Goal: Task Accomplishment & Management: Complete application form

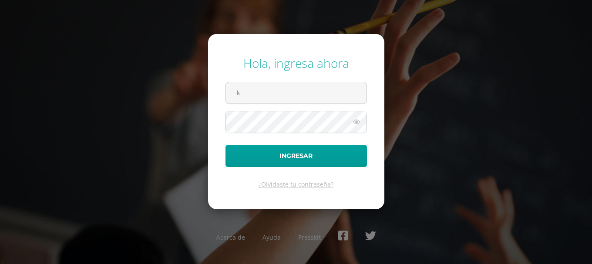
type input "[EMAIL_ADDRESS][DOMAIN_NAME]"
click at [225, 145] on button "Ingresar" at bounding box center [295, 156] width 141 height 22
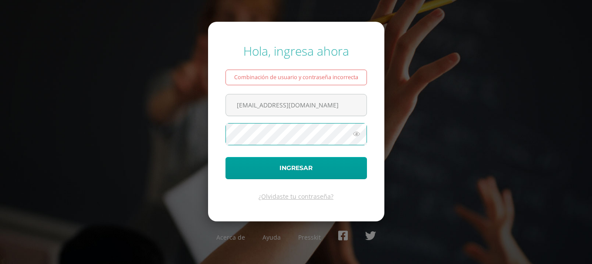
click at [225, 157] on button "Ingresar" at bounding box center [295, 168] width 141 height 22
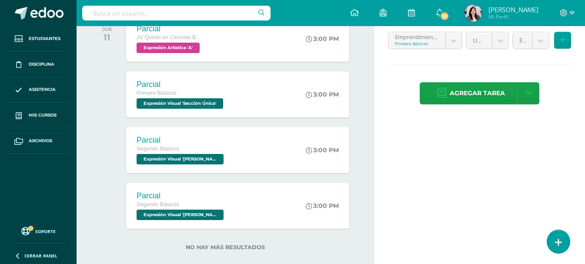
scroll to position [206, 0]
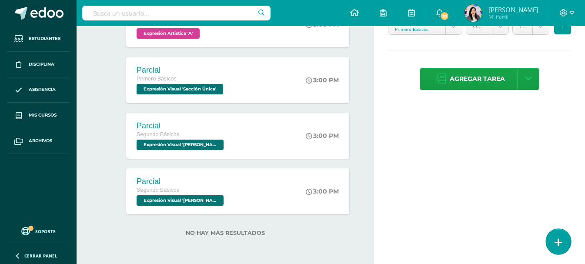
click at [560, 244] on icon at bounding box center [559, 242] width 8 height 10
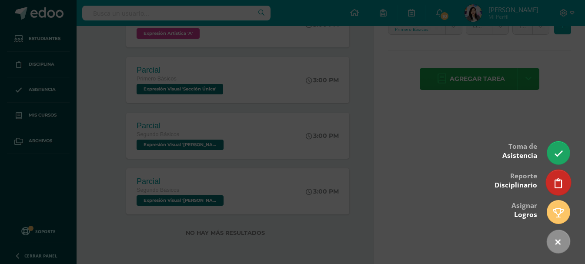
click at [555, 177] on link at bounding box center [558, 182] width 25 height 25
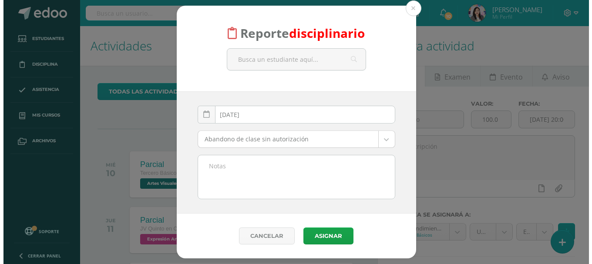
scroll to position [0, 0]
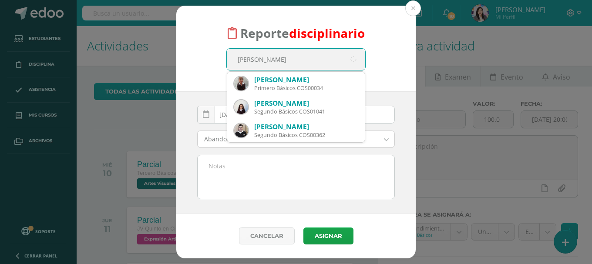
type input "jerald"
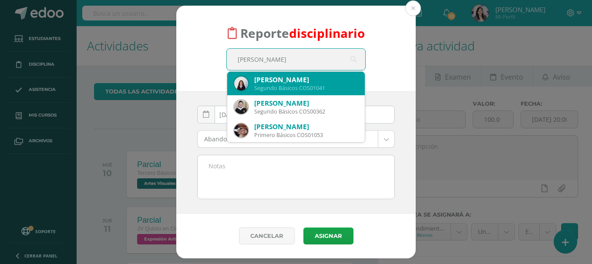
click at [274, 81] on div "Keily Jeraldine Aceituno Gonzalez" at bounding box center [306, 79] width 104 height 9
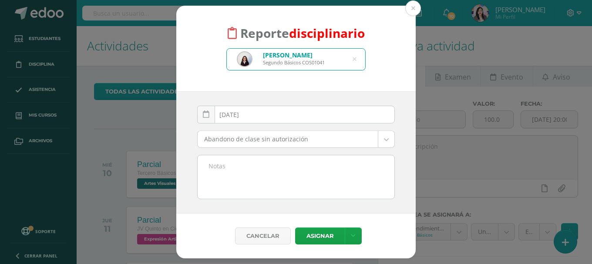
click at [391, 138] on body "Reporte disciplinario Keily Jeraldine Aceituno Gonzalez Segundo Básicos COS0104…" at bounding box center [296, 132] width 592 height 264
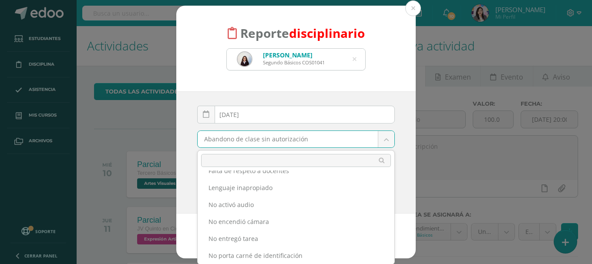
scroll to position [174, 0]
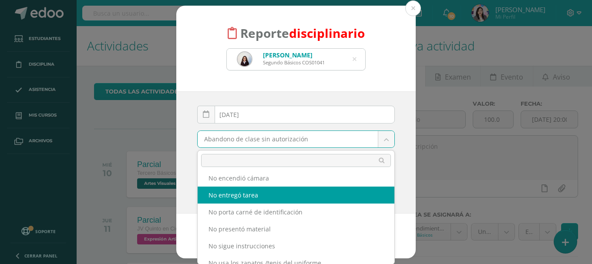
select select "14"
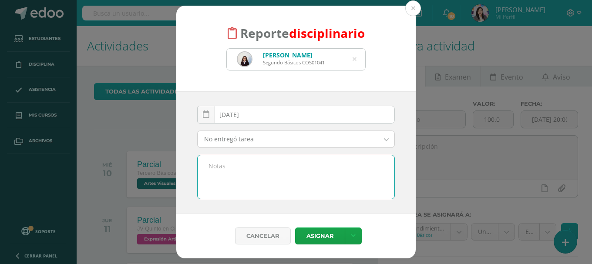
click at [262, 174] on textarea at bounding box center [295, 176] width 197 height 43
click at [296, 168] on textarea "No hizo guía No. 3 de emprendmiento." at bounding box center [295, 176] width 197 height 43
drag, startPoint x: 332, startPoint y: 163, endPoint x: 187, endPoint y: 166, distance: 144.9
click at [190, 166] on div "2025-09-10 September, 2025 Mo Tu We Th Fr Sa Su 1 2 3 4 5 6 7 8 9 10 11 12 13 1…" at bounding box center [295, 152] width 239 height 122
type textarea "No hizo guía No. 3 de emprendimiento."
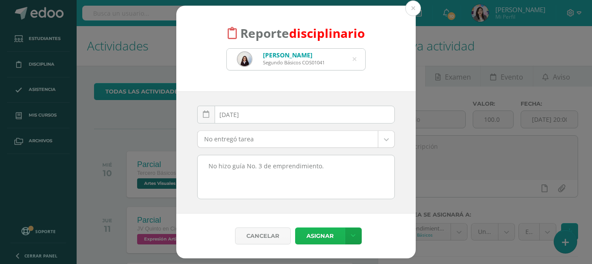
click at [326, 236] on button "Asignar" at bounding box center [320, 235] width 50 height 17
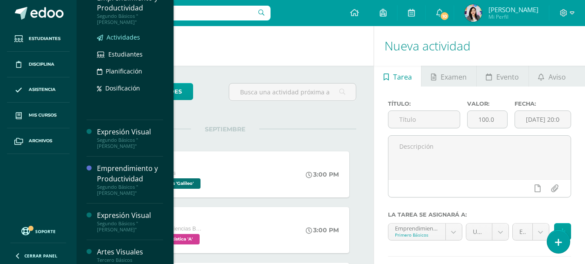
scroll to position [174, 0]
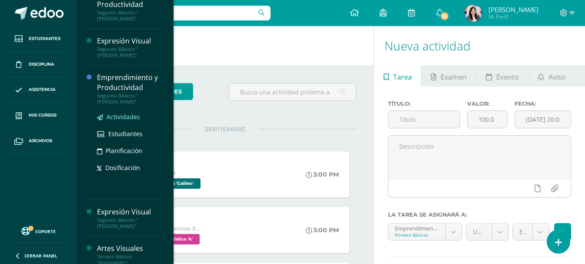
click at [119, 113] on span "Actividades" at bounding box center [123, 117] width 33 height 8
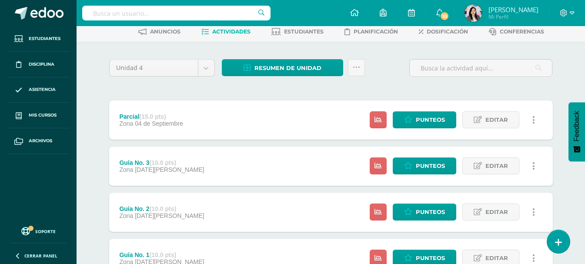
scroll to position [87, 0]
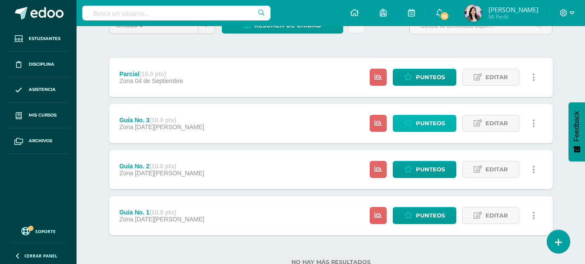
click at [404, 126] on link "Punteos" at bounding box center [425, 123] width 64 height 17
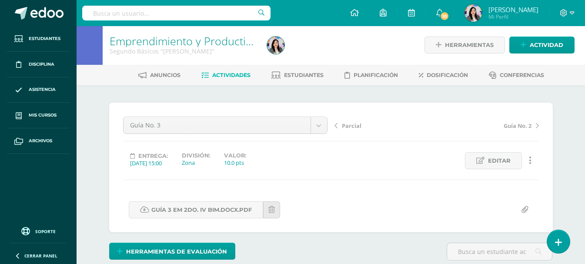
scroll to position [88, 0]
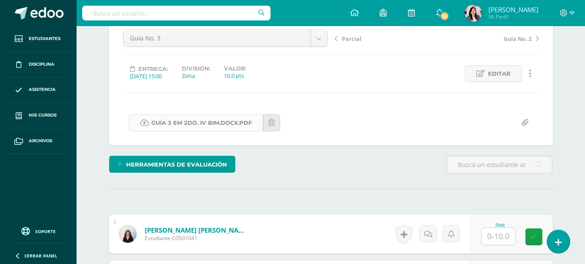
click at [171, 118] on link "GUÍA 3 EM 2DO. IV BIM.docx.pdf" at bounding box center [196, 122] width 134 height 17
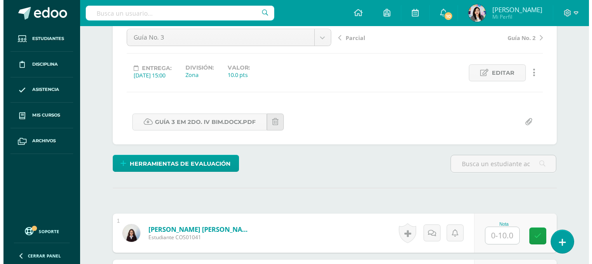
scroll to position [89, 0]
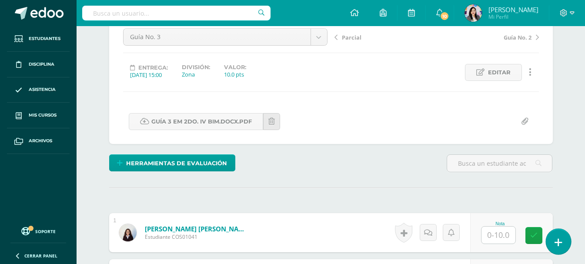
click at [547, 241] on link at bounding box center [558, 241] width 25 height 25
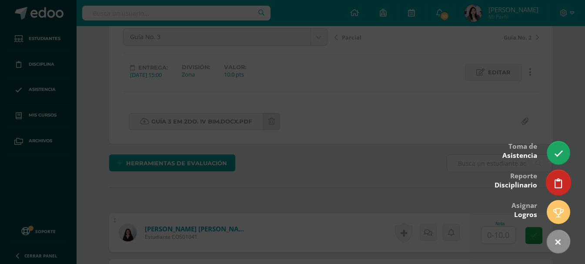
click at [562, 185] on link at bounding box center [558, 182] width 25 height 25
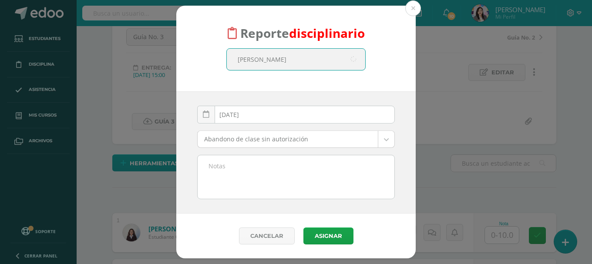
type input "[PERSON_NAME]"
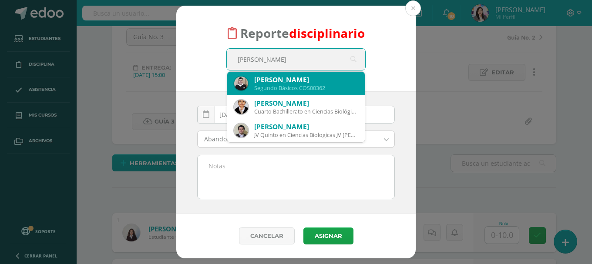
click at [265, 74] on div "[PERSON_NAME] Segundo Básicos COS00362" at bounding box center [296, 83] width 124 height 23
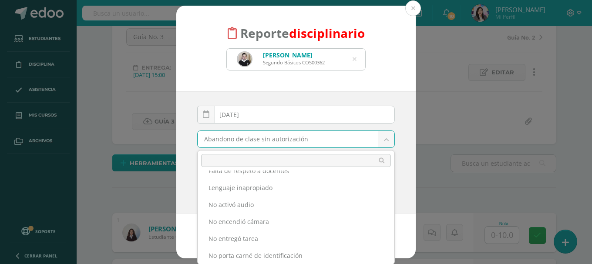
scroll to position [173, 0]
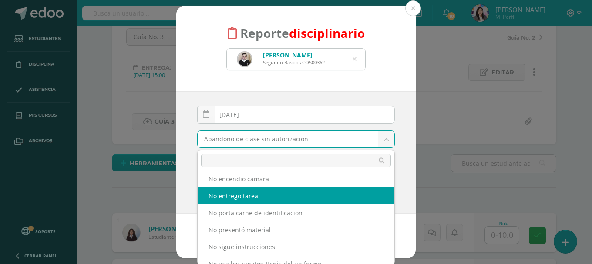
select select "14"
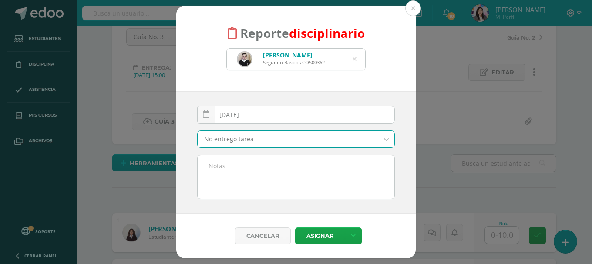
click at [224, 165] on textarea at bounding box center [295, 176] width 197 height 43
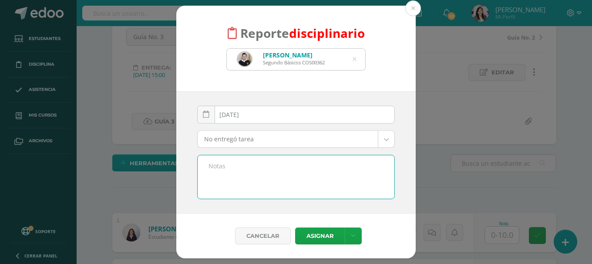
paste textarea "No hizo guía No. 3 de emprendimiento."
type textarea "No hizo guía No. 3 de emprendimiento."
click at [329, 237] on button "Asignar" at bounding box center [320, 235] width 50 height 17
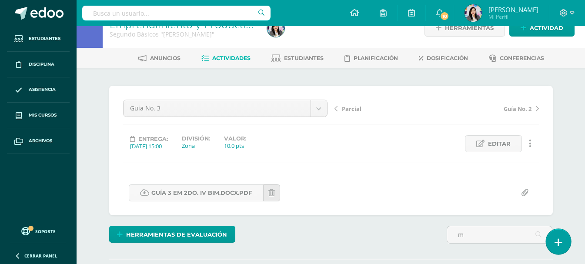
scroll to position [18, 0]
type input "m"
click at [549, 237] on link at bounding box center [558, 241] width 25 height 25
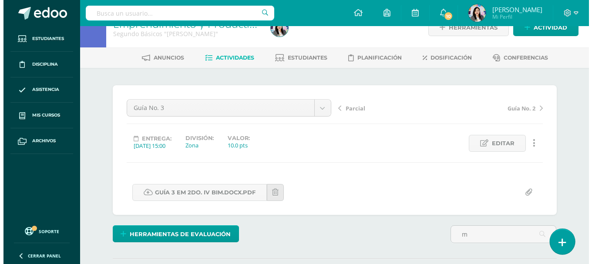
scroll to position [0, 0]
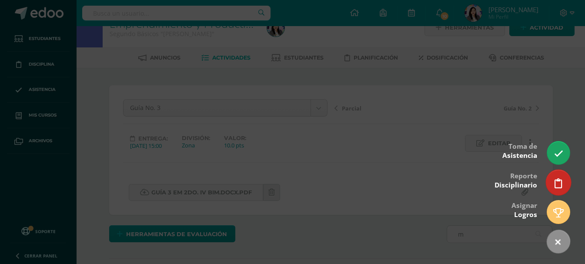
click at [554, 185] on link at bounding box center [558, 182] width 25 height 25
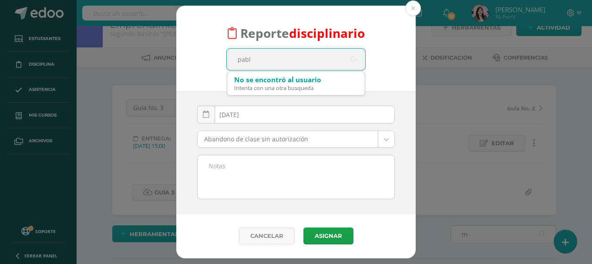
type input "pablo"
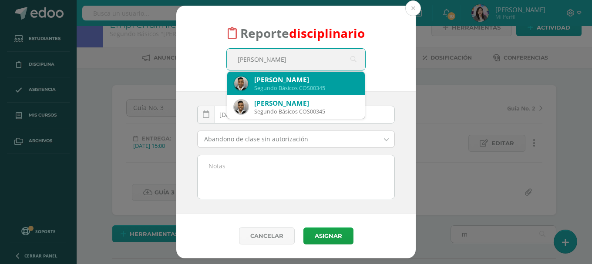
click at [261, 86] on div "Segundo Básicos COS00345" at bounding box center [306, 87] width 104 height 7
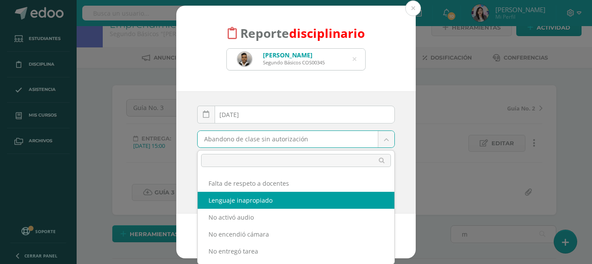
scroll to position [130, 0]
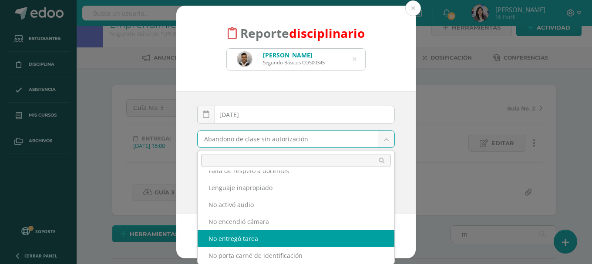
select select "14"
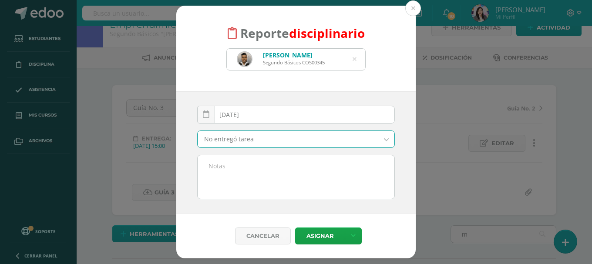
click at [243, 172] on textarea at bounding box center [295, 176] width 197 height 43
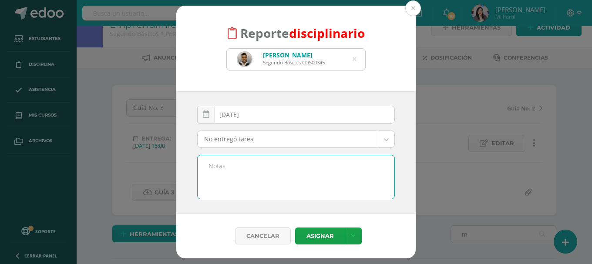
paste textarea "No hizo guía No. 3 de emprendimiento."
type textarea "No hizo guía No. 3 de emprendimiento."
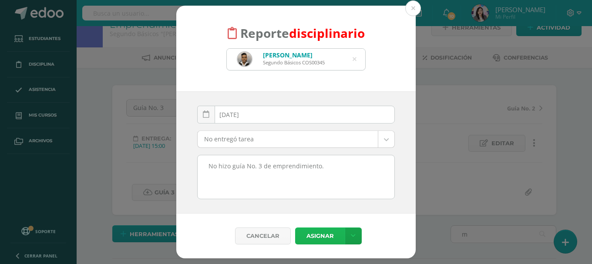
click at [323, 237] on button "Asignar" at bounding box center [320, 235] width 50 height 17
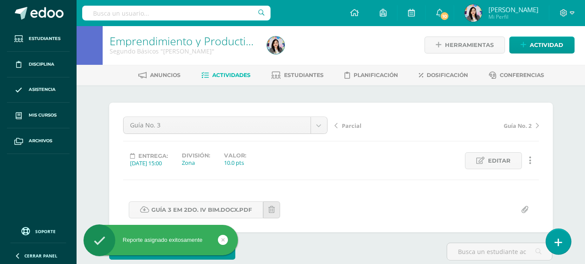
click at [567, 244] on link at bounding box center [558, 241] width 25 height 25
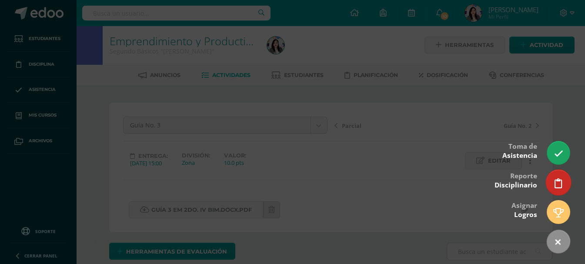
click at [565, 187] on link at bounding box center [558, 182] width 25 height 25
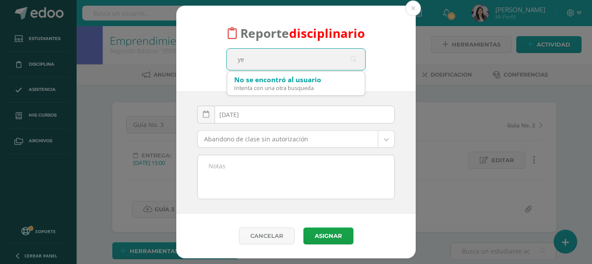
scroll to position [2, 0]
type input "yesh"
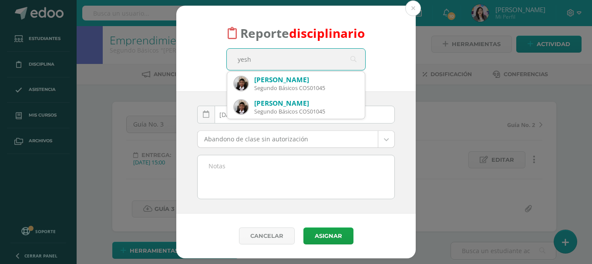
scroll to position [2, 0]
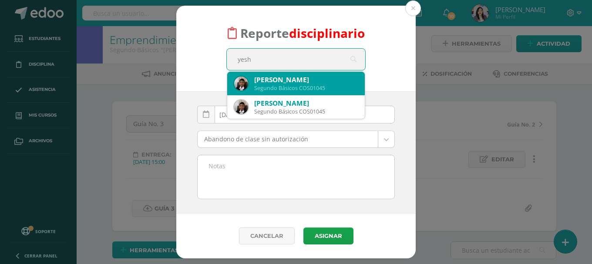
click at [266, 87] on div "Segundo Básicos COS01045" at bounding box center [306, 87] width 104 height 7
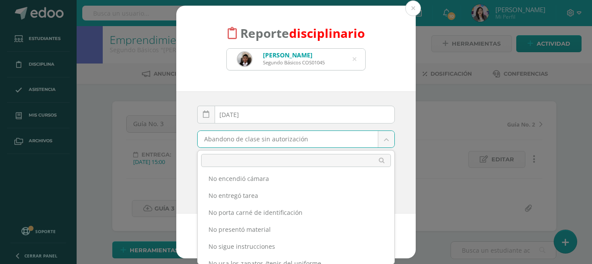
scroll to position [174, 0]
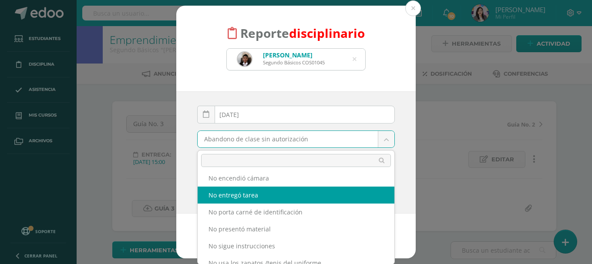
select select "14"
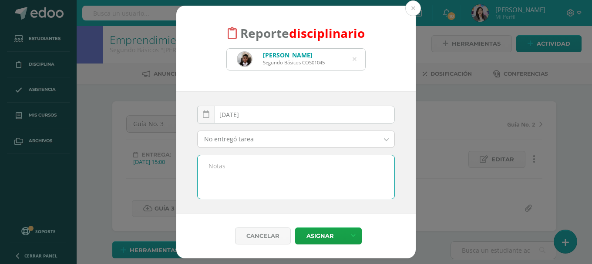
click at [243, 164] on textarea at bounding box center [295, 176] width 197 height 43
paste textarea "No hizo guía No. 3 de emprendimiento."
type textarea "No hizo guía No. 3 de emprendimiento."
click at [322, 242] on button "Asignar" at bounding box center [320, 235] width 50 height 17
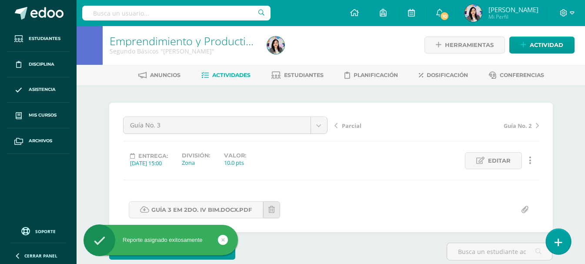
click at [562, 244] on link at bounding box center [558, 241] width 25 height 25
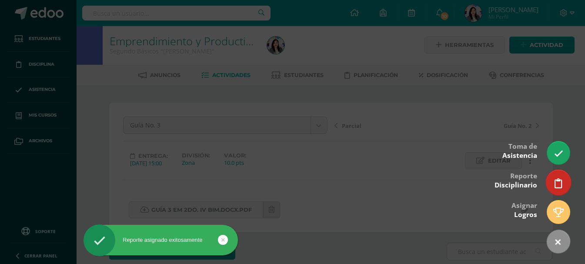
click at [565, 182] on link at bounding box center [558, 182] width 25 height 25
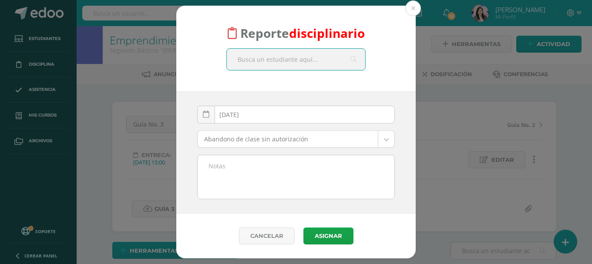
scroll to position [2, 0]
type input "luis sa"
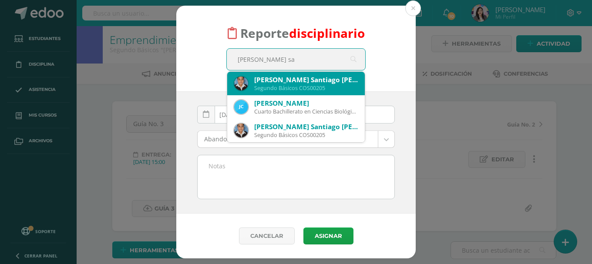
click at [272, 84] on div "Luis Santiago Sapón Lopez" at bounding box center [306, 79] width 104 height 9
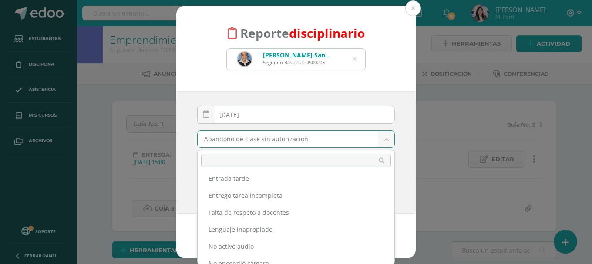
scroll to position [130, 0]
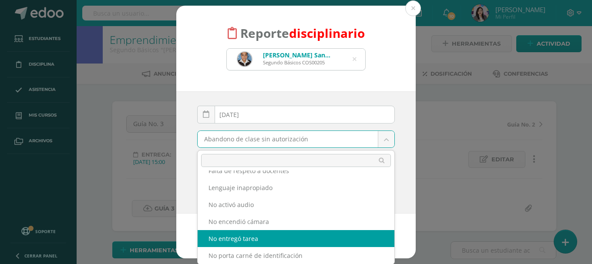
select select "14"
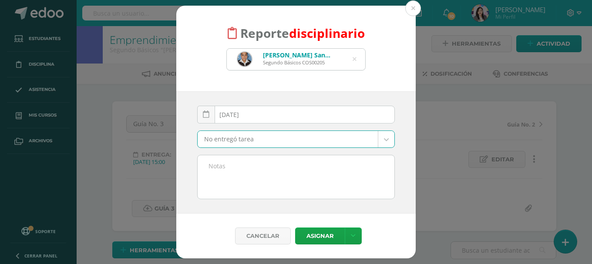
click at [231, 163] on textarea at bounding box center [295, 176] width 197 height 43
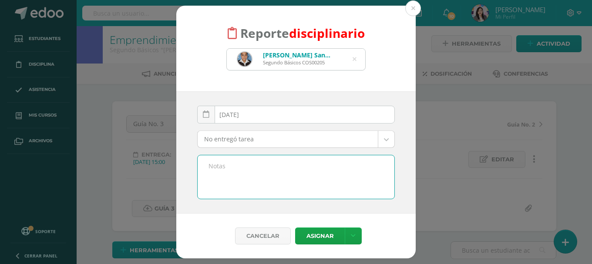
paste textarea "No hizo guía No. 3 de emprendimiento."
type textarea "No hizo guía No. 3 de emprendimiento."
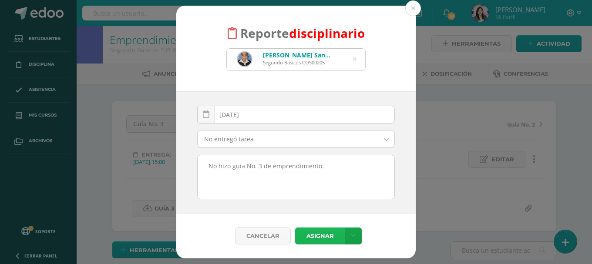
click at [319, 236] on button "Asignar" at bounding box center [320, 235] width 50 height 17
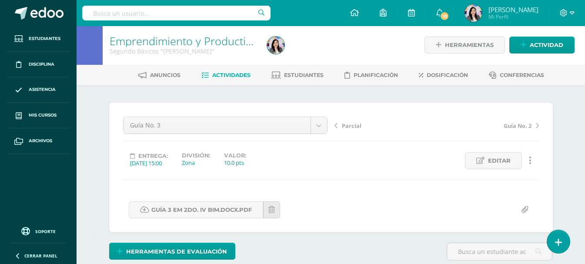
scroll to position [1, 0]
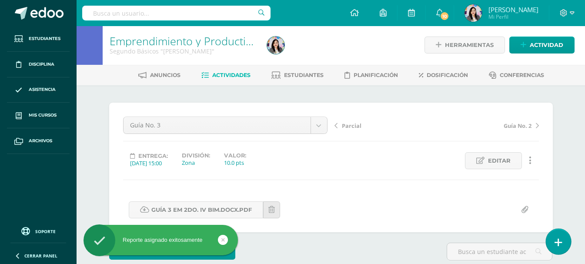
click at [562, 240] on link at bounding box center [558, 241] width 25 height 25
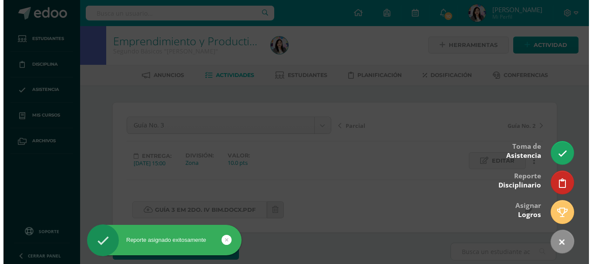
scroll to position [0, 0]
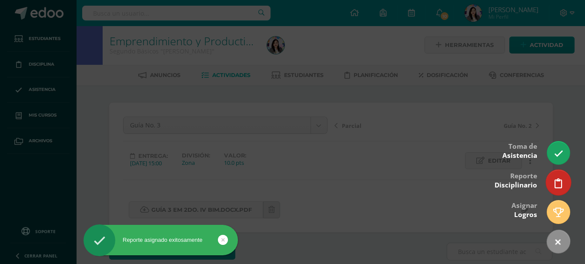
click at [558, 184] on icon at bounding box center [559, 183] width 8 height 10
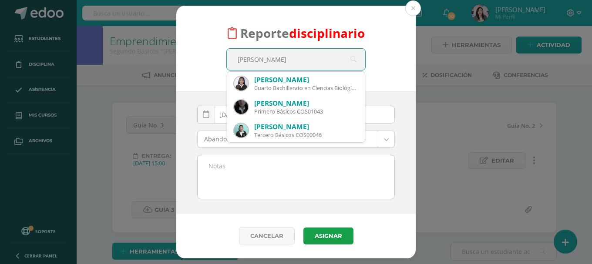
scroll to position [1, 0]
type input "a"
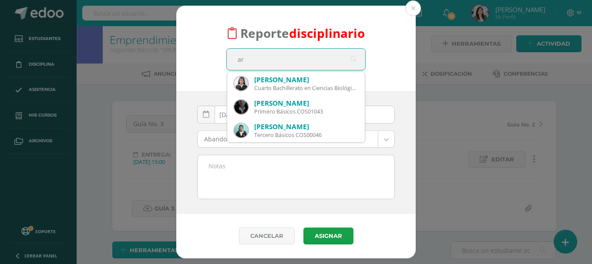
type input "a"
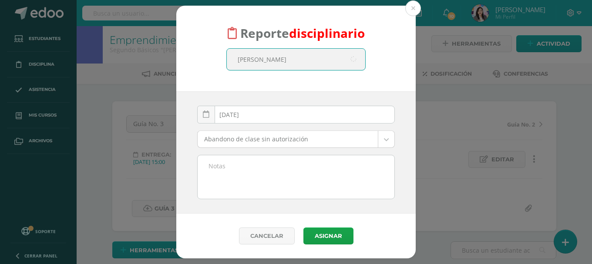
type input "benjam,in"
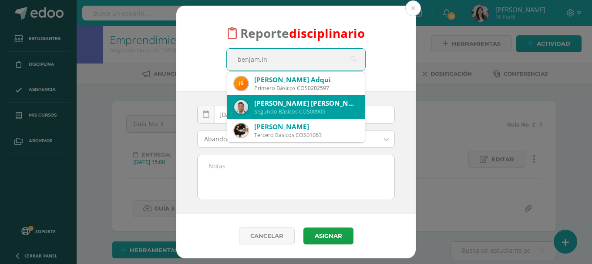
click at [265, 105] on div "[PERSON_NAME] [PERSON_NAME]" at bounding box center [306, 103] width 104 height 9
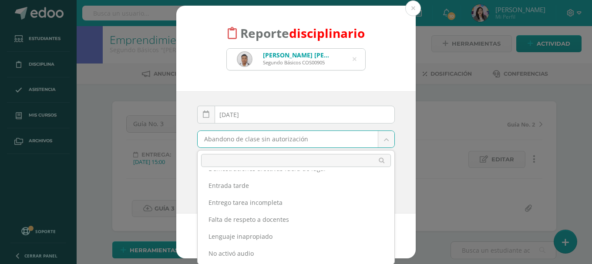
scroll to position [130, 0]
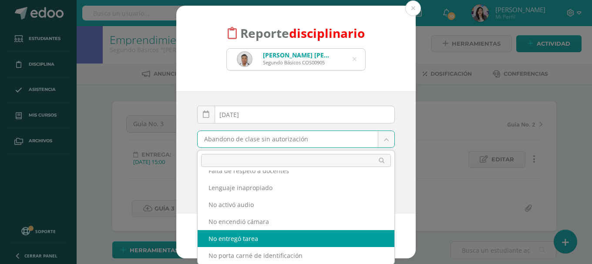
select select "14"
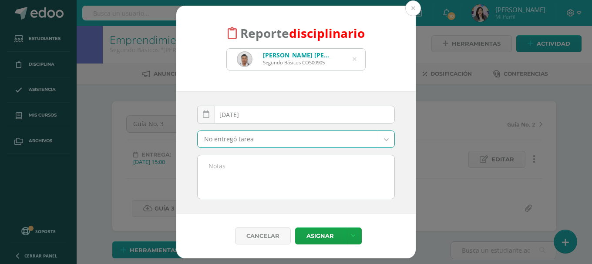
click at [242, 171] on textarea at bounding box center [295, 176] width 197 height 43
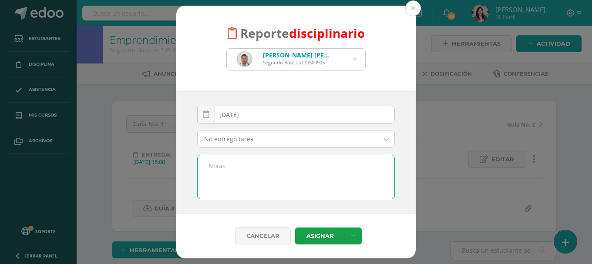
paste textarea "No hizo guía No. 3 de emprendimiento."
click at [258, 165] on textarea "No hizo guía No. 3 de emprendimiento." at bounding box center [295, 176] width 197 height 43
type textarea "No hizo guía No. 2 y 3 de emprendimiento."
click at [319, 239] on button "Asignar" at bounding box center [320, 235] width 50 height 17
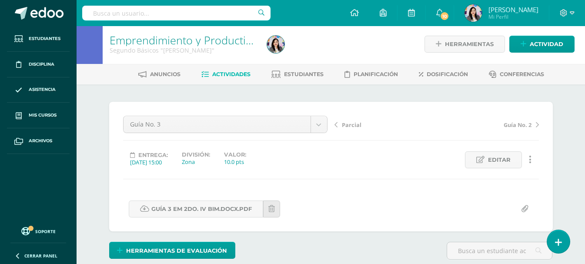
scroll to position [2, 0]
click at [563, 17] on span at bounding box center [567, 13] width 15 height 10
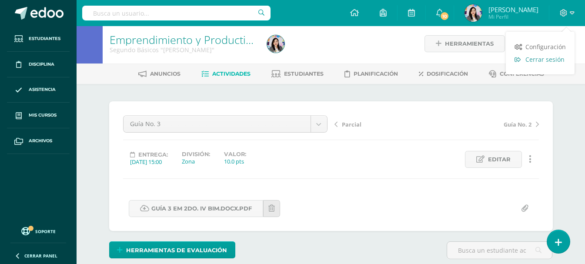
click at [555, 59] on span "Cerrar sesión" at bounding box center [544, 59] width 39 height 8
